Goal: Use online tool/utility

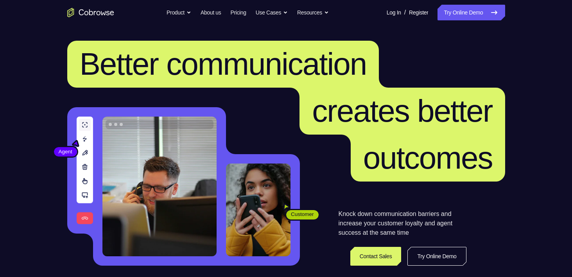
click at [469, 18] on link "Try Online Demo" at bounding box center [471, 13] width 67 height 16
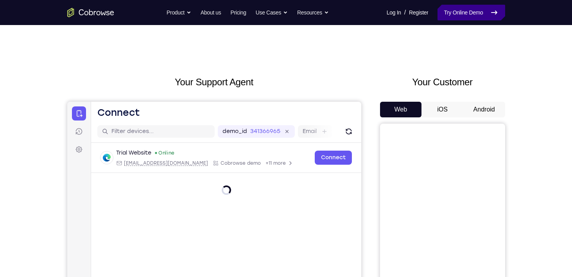
click at [455, 17] on link "Try Online Demo" at bounding box center [471, 13] width 67 height 16
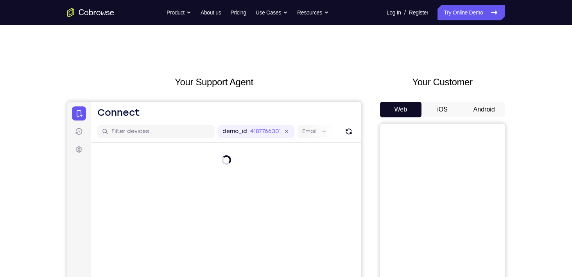
click at [480, 114] on button "Android" at bounding box center [484, 110] width 42 height 16
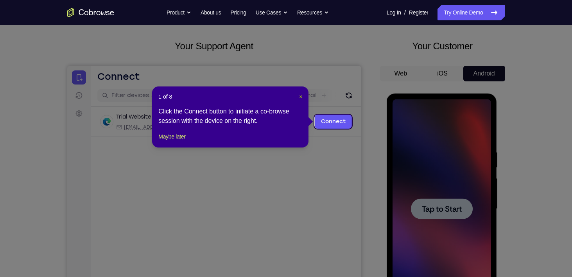
click at [302, 95] on div "1 of 8 × Click the Connect button to initiate a co-browse session with the devi…" at bounding box center [230, 116] width 156 height 61
click at [302, 95] on span "×" at bounding box center [300, 96] width 3 height 6
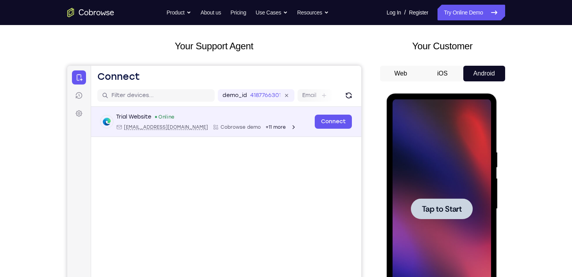
scroll to position [89, 0]
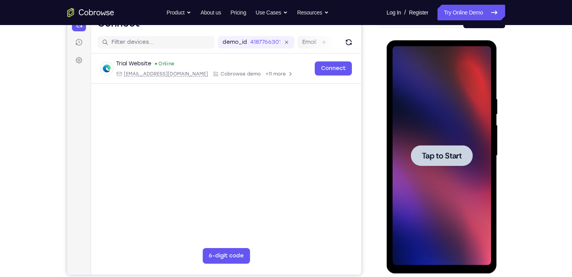
click at [433, 152] on span "Tap to Start" at bounding box center [442, 156] width 40 height 8
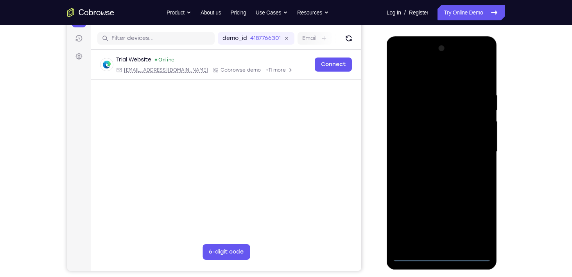
scroll to position [92, 0]
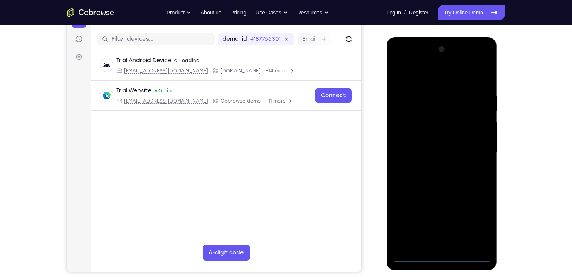
click at [444, 255] on div at bounding box center [442, 152] width 99 height 219
click at [473, 227] on div at bounding box center [442, 152] width 99 height 219
click at [426, 70] on div at bounding box center [442, 152] width 99 height 219
click at [474, 149] on div at bounding box center [442, 152] width 99 height 219
click at [433, 166] on div at bounding box center [442, 152] width 99 height 219
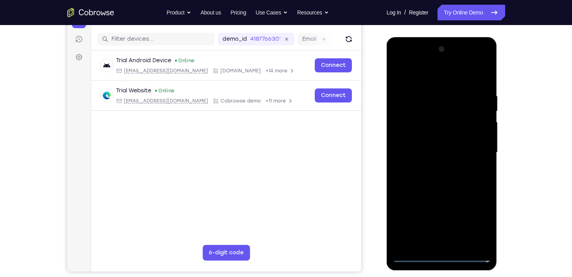
click at [428, 146] on div at bounding box center [442, 152] width 99 height 219
click at [415, 136] on div at bounding box center [442, 152] width 99 height 219
click at [429, 149] on div at bounding box center [442, 152] width 99 height 219
click at [434, 178] on div at bounding box center [442, 152] width 99 height 219
click at [412, 176] on div at bounding box center [442, 152] width 99 height 219
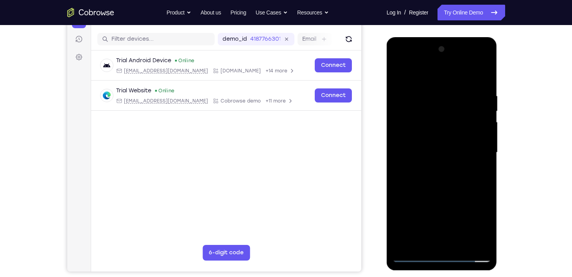
click at [441, 188] on div at bounding box center [442, 152] width 99 height 219
click at [459, 246] on div at bounding box center [442, 152] width 99 height 219
click at [430, 194] on div at bounding box center [442, 152] width 99 height 219
click at [437, 134] on div at bounding box center [442, 152] width 99 height 219
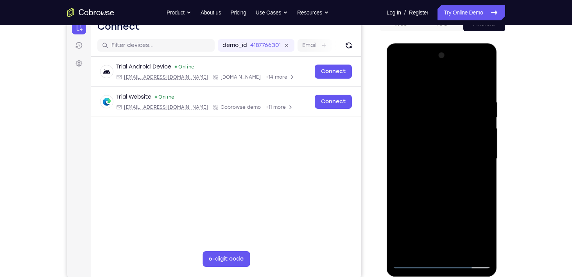
scroll to position [86, 0]
click at [397, 81] on div at bounding box center [442, 158] width 99 height 219
click at [440, 152] on div at bounding box center [442, 158] width 99 height 219
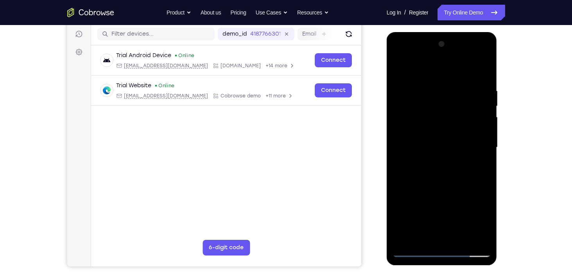
scroll to position [97, 0]
click at [397, 68] on div at bounding box center [442, 147] width 99 height 219
click at [398, 66] on div at bounding box center [442, 147] width 99 height 219
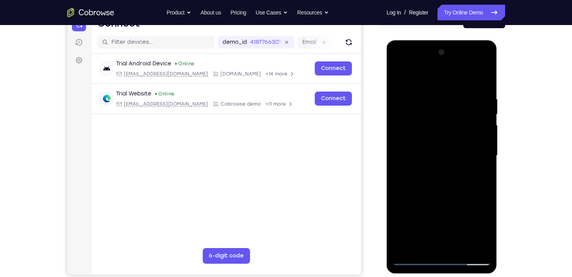
click at [439, 90] on div at bounding box center [442, 155] width 99 height 219
click at [473, 242] on div at bounding box center [442, 155] width 99 height 219
click at [470, 180] on div at bounding box center [442, 155] width 99 height 219
click at [479, 196] on div at bounding box center [442, 155] width 99 height 219
click at [474, 155] on div at bounding box center [442, 155] width 99 height 219
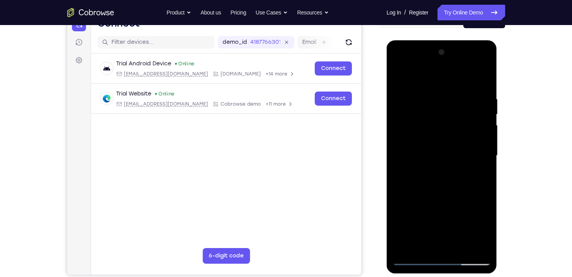
click at [481, 174] on div at bounding box center [442, 155] width 99 height 219
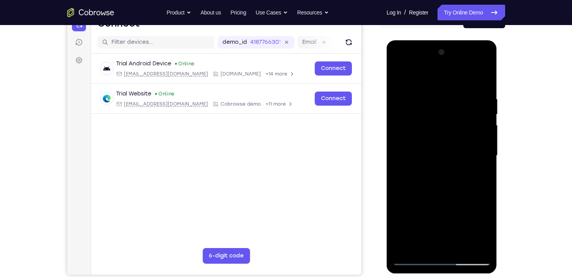
click at [481, 174] on div at bounding box center [442, 155] width 99 height 219
click at [481, 221] on div at bounding box center [442, 155] width 99 height 219
click at [477, 179] on div at bounding box center [442, 155] width 99 height 219
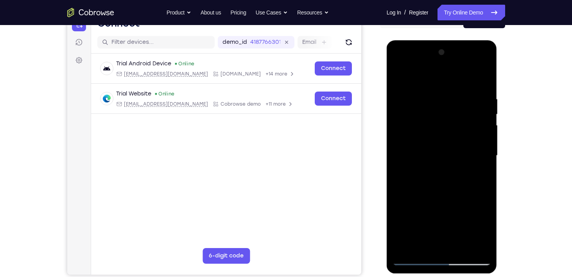
click at [475, 170] on div at bounding box center [442, 155] width 99 height 219
click at [484, 150] on div at bounding box center [442, 155] width 99 height 219
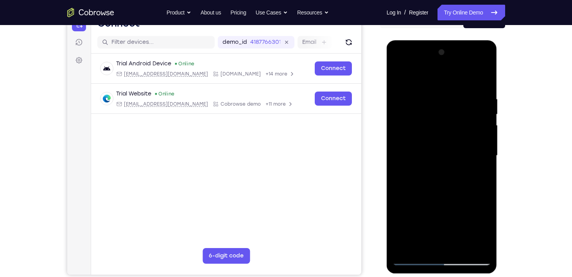
click at [475, 122] on div at bounding box center [442, 155] width 99 height 219
click at [481, 145] on div at bounding box center [442, 155] width 99 height 219
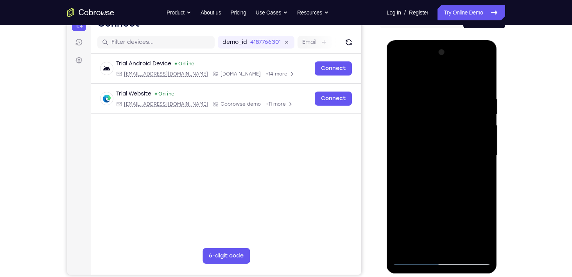
click at [481, 145] on div at bounding box center [442, 155] width 99 height 219
click at [480, 83] on div at bounding box center [442, 155] width 99 height 219
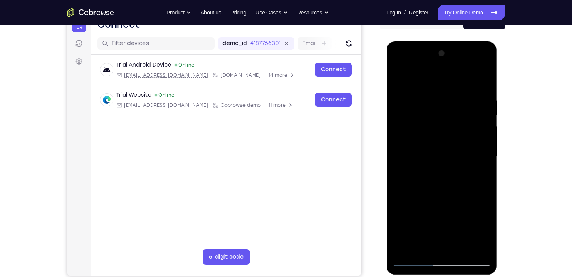
scroll to position [88, 0]
click at [480, 83] on div at bounding box center [442, 157] width 99 height 219
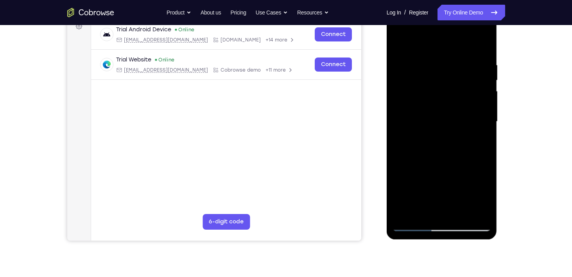
scroll to position [124, 0]
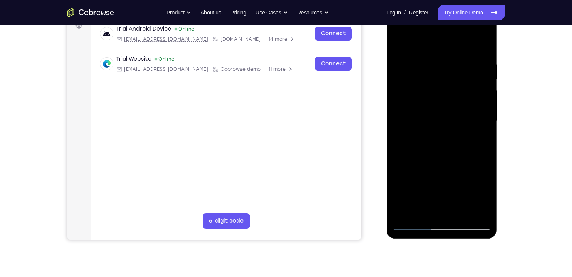
click at [415, 224] on div at bounding box center [442, 120] width 99 height 219
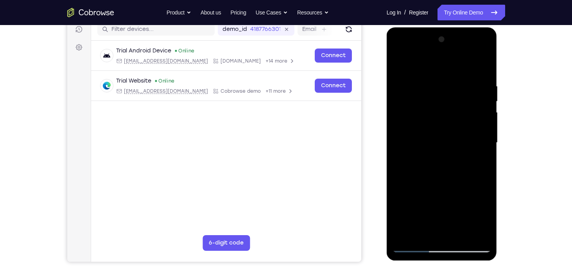
scroll to position [102, 0]
click at [401, 62] on div at bounding box center [442, 143] width 99 height 219
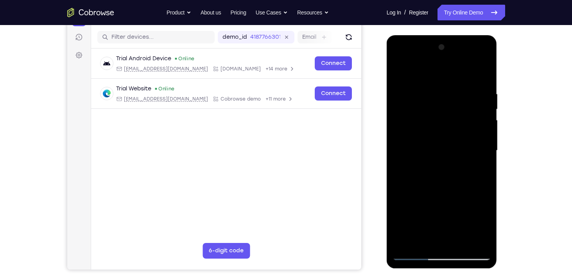
scroll to position [94, 0]
click at [426, 241] on div at bounding box center [442, 150] width 99 height 219
click at [424, 72] on div at bounding box center [442, 150] width 99 height 219
click at [484, 95] on div at bounding box center [442, 150] width 99 height 219
click at [408, 70] on div at bounding box center [442, 150] width 99 height 219
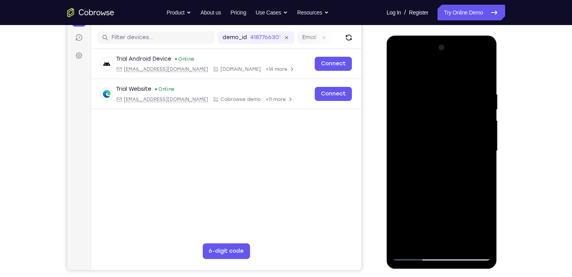
click at [417, 83] on div at bounding box center [442, 150] width 99 height 219
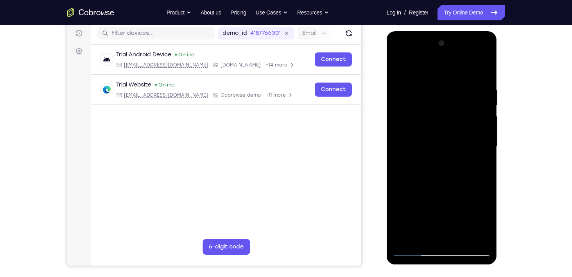
scroll to position [93, 0]
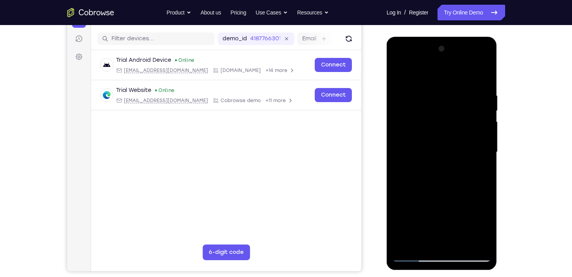
click at [400, 75] on div at bounding box center [442, 152] width 99 height 219
click at [469, 71] on div at bounding box center [442, 152] width 99 height 219
click at [483, 95] on div at bounding box center [442, 152] width 99 height 219
click at [483, 74] on div at bounding box center [442, 152] width 99 height 219
click at [407, 244] on div at bounding box center [442, 152] width 99 height 219
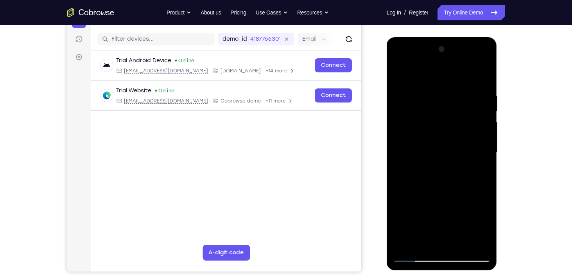
scroll to position [0, 0]
